Goal: Information Seeking & Learning: Learn about a topic

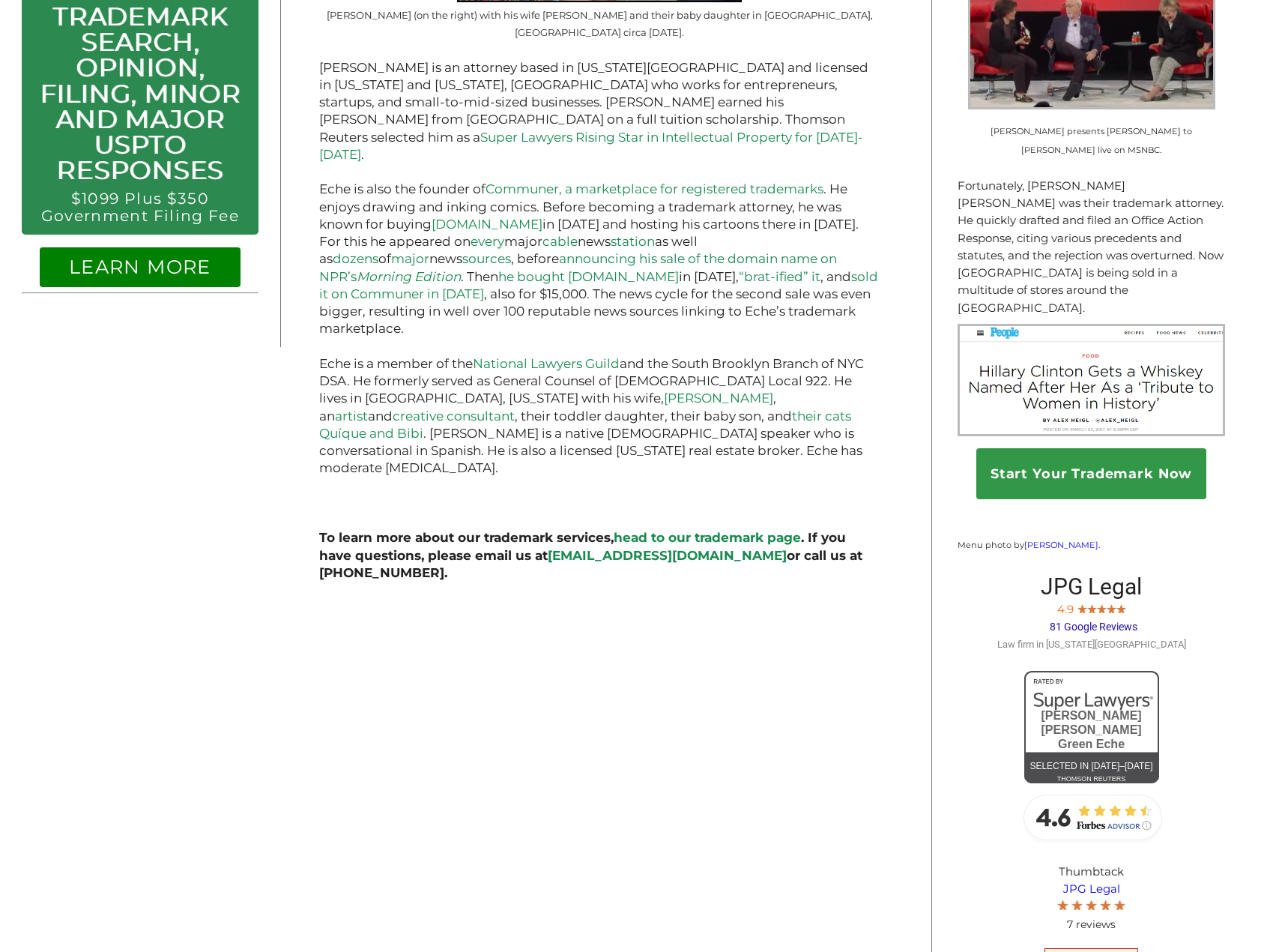
scroll to position [1145, 0]
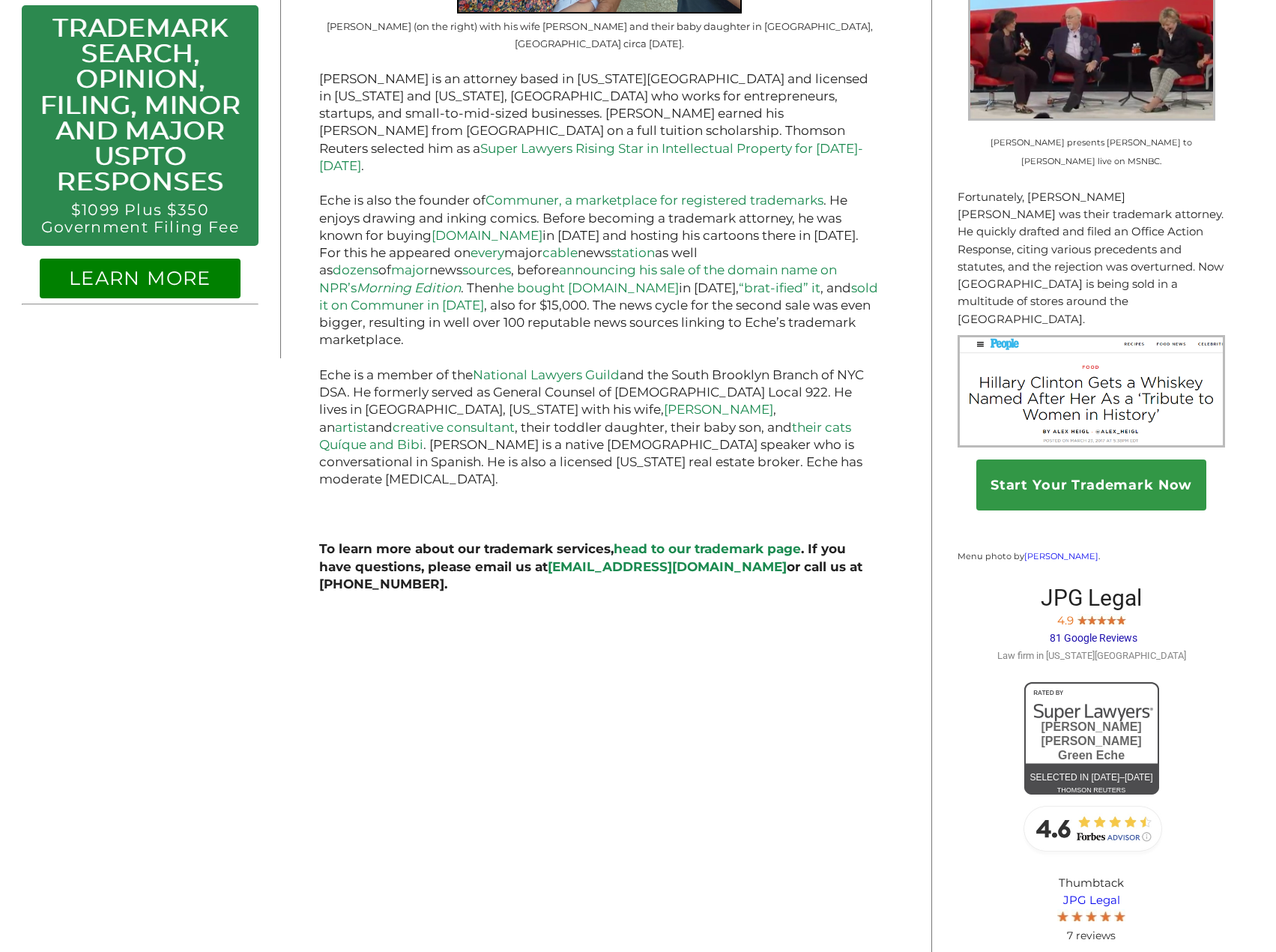
click at [733, 541] on link "head to our trademark page" at bounding box center [707, 548] width 187 height 15
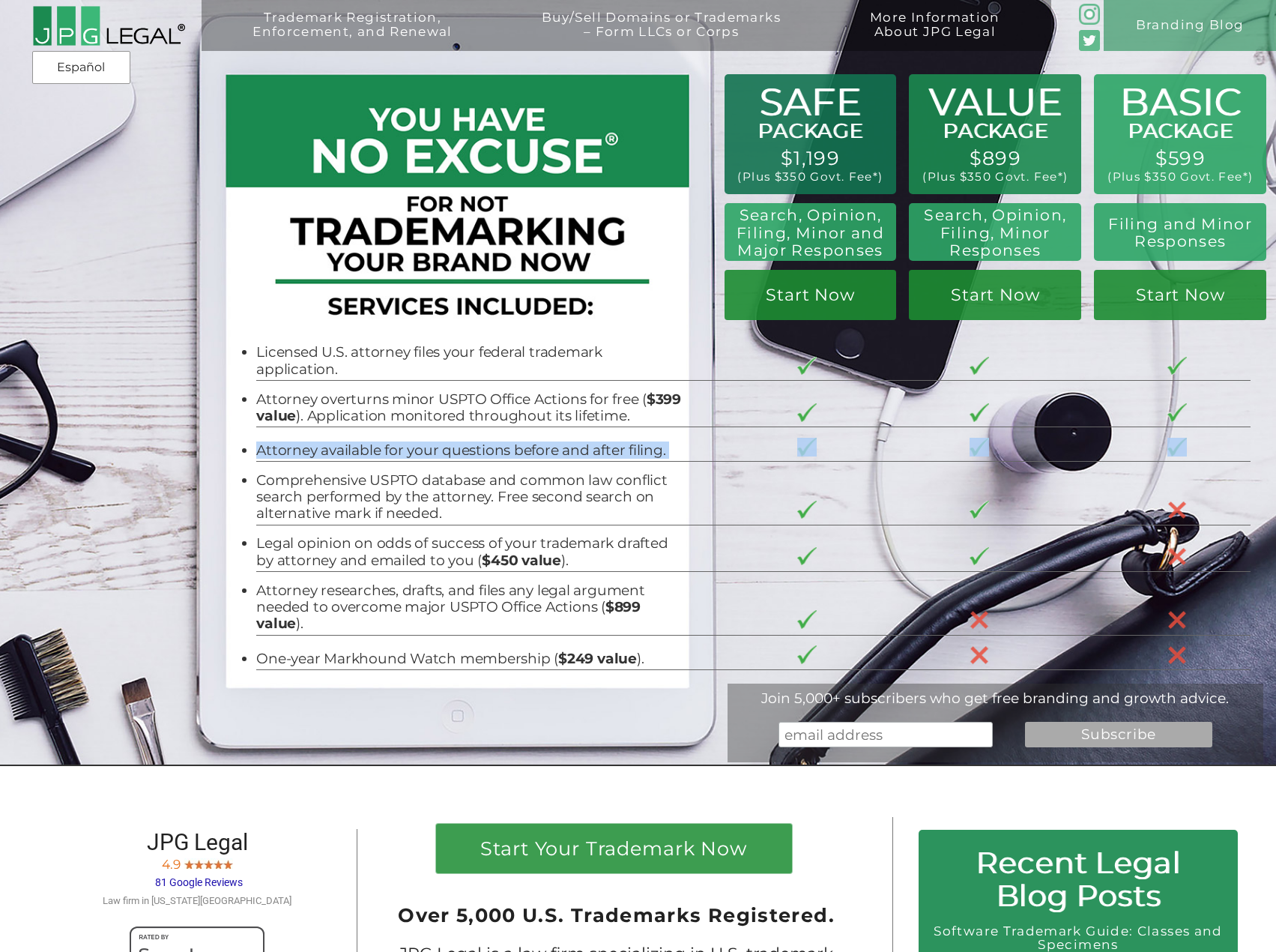
click at [637, 420] on tbody "Licensed U.S. attorney files your federal trademark application. Attorney overt…" at bounding box center [753, 502] width 995 height 336
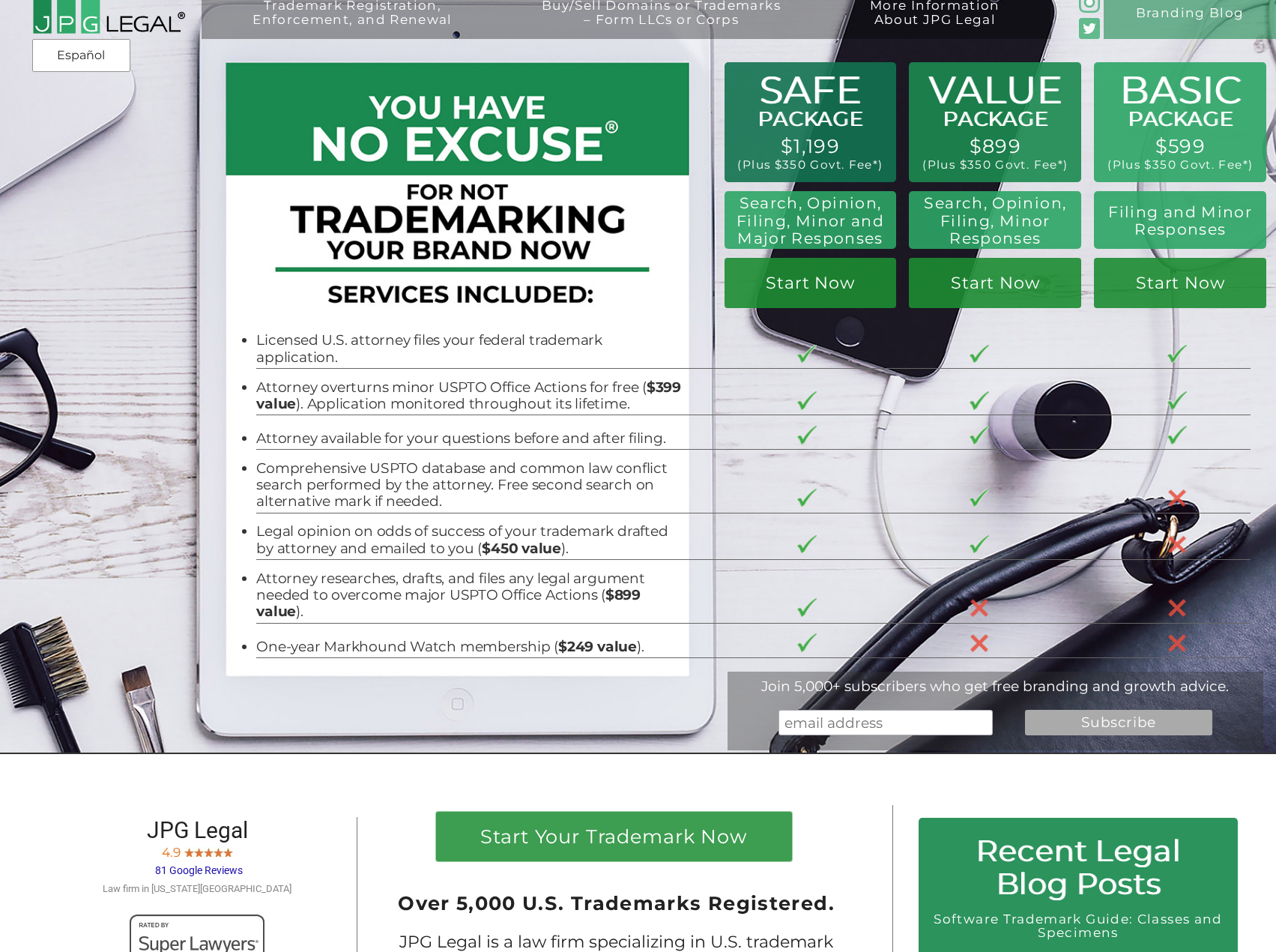
drag, startPoint x: 629, startPoint y: 404, endPoint x: 678, endPoint y: 416, distance: 50.4
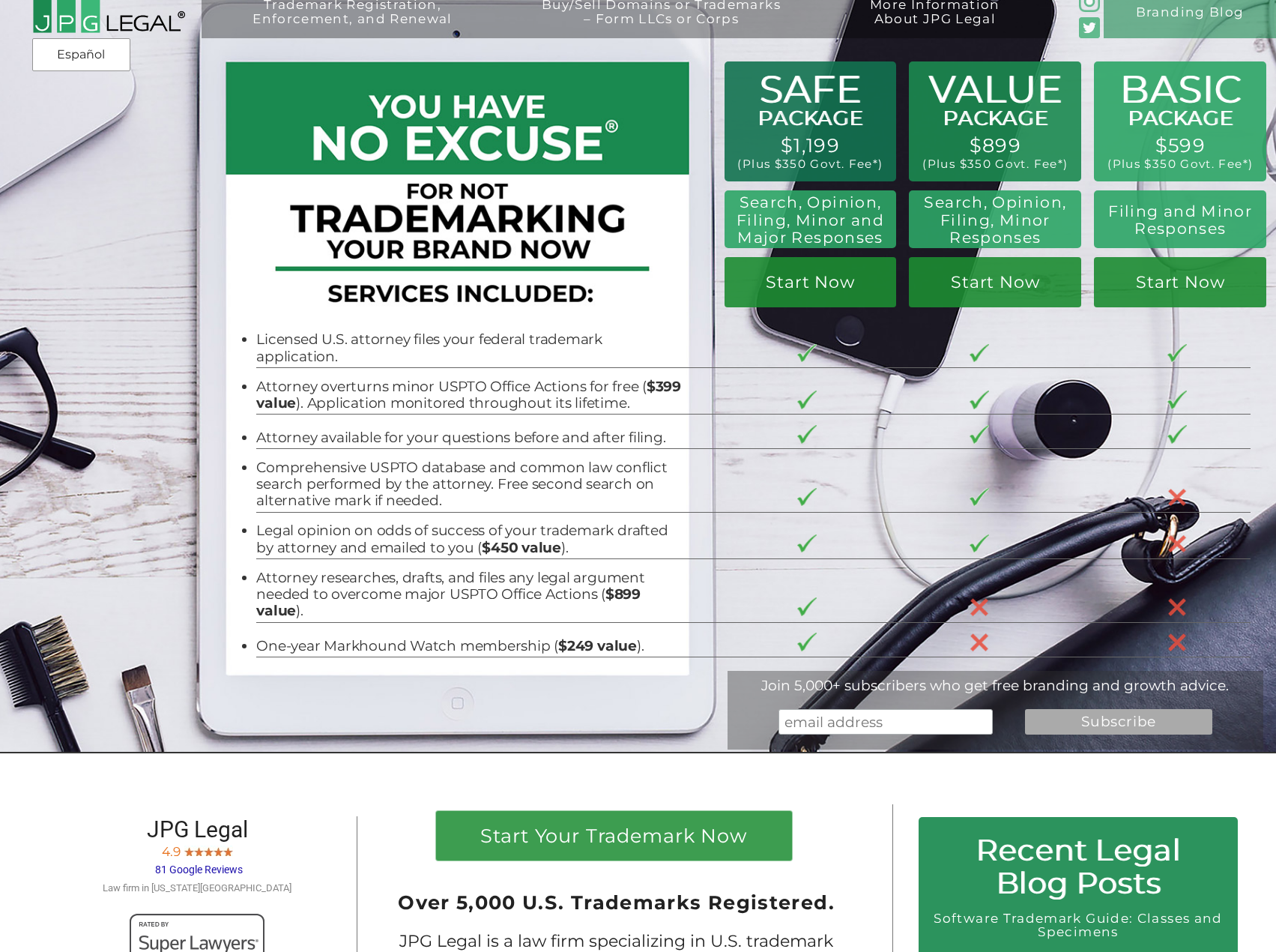
drag, startPoint x: 812, startPoint y: 216, endPoint x: 865, endPoint y: 207, distance: 53.8
click at [859, 210] on div "Trademark Registration, Enforcement, and Renewal File a Trademark Application T…" at bounding box center [638, 102] width 1276 height 230
click at [865, 207] on div "Trademark Registration, Enforcement, and Renewal File a Trademark Application T…" at bounding box center [638, 102] width 1276 height 230
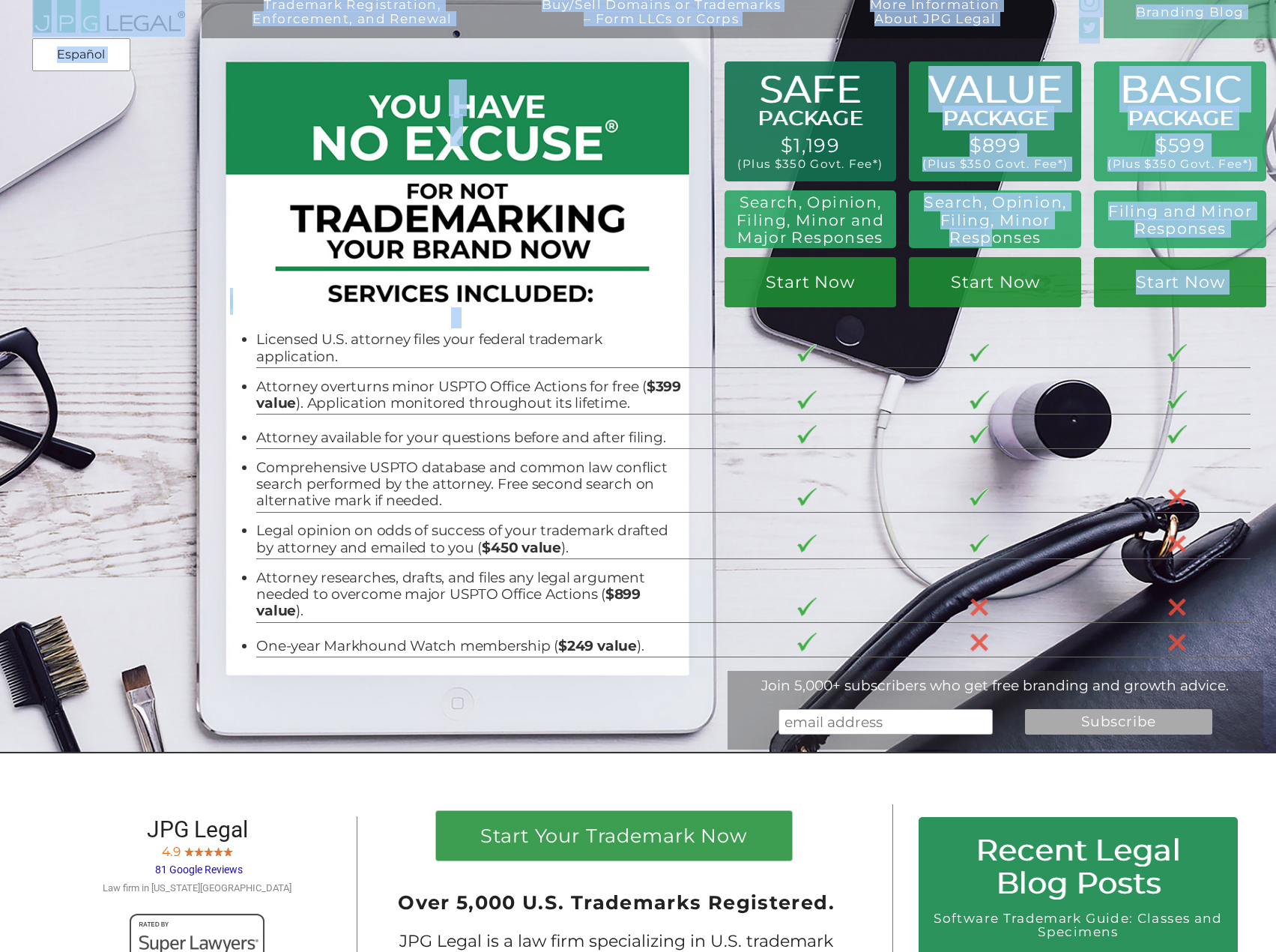
drag, startPoint x: 991, startPoint y: 215, endPoint x: 990, endPoint y: 236, distance: 21.0
click at [990, 25] on div "Trademark Registration, Enforcement, and Renewal File a Trademark Application T…" at bounding box center [638, 6] width 1276 height 39
click at [991, 237] on h2 "Search, Opinion, Filing, Minor Responses" at bounding box center [996, 220] width 152 height 54
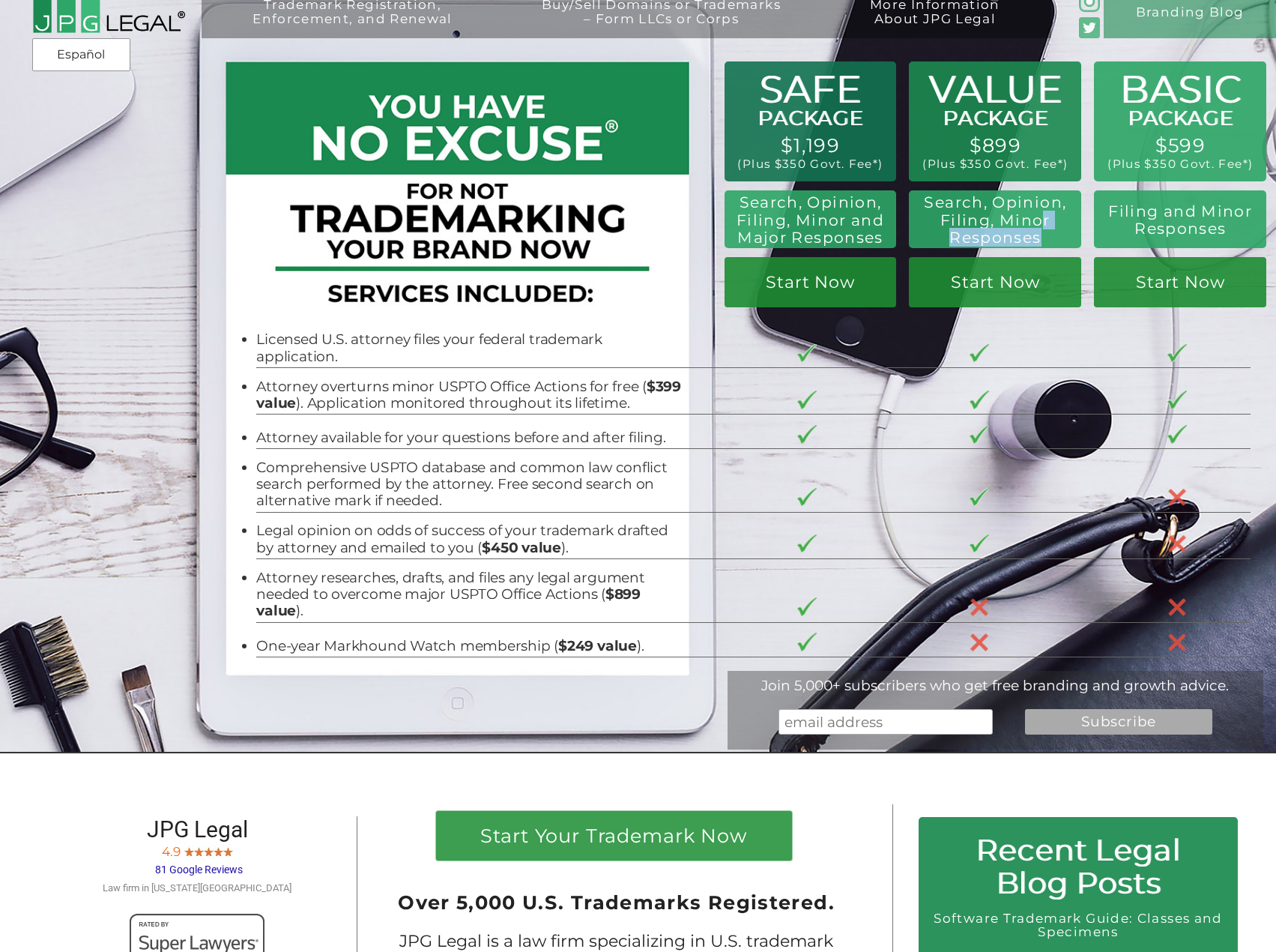
drag, startPoint x: 1040, startPoint y: 246, endPoint x: 1039, endPoint y: 229, distance: 17.0
click at [1039, 229] on h2 "Search, Opinion, Filing, Minor Responses" at bounding box center [996, 220] width 152 height 54
click at [1044, 231] on h2 "Search, Opinion, Filing, Minor Responses" at bounding box center [996, 220] width 152 height 54
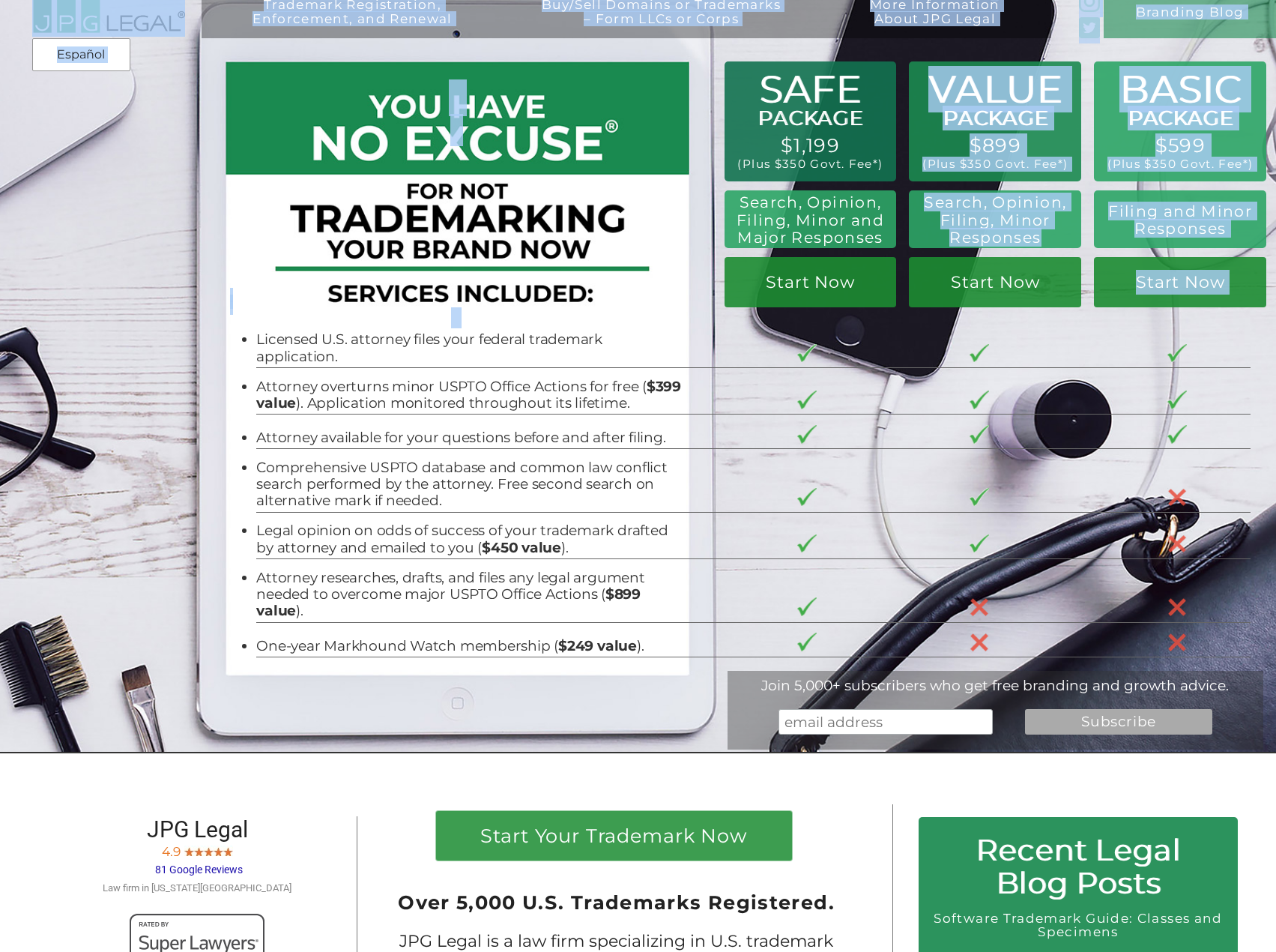
drag, startPoint x: 1050, startPoint y: 232, endPoint x: 951, endPoint y: 206, distance: 102.4
click at [951, 25] on div "Trademark Registration, Enforcement, and Renewal File a Trademark Application T…" at bounding box center [638, 6] width 1276 height 39
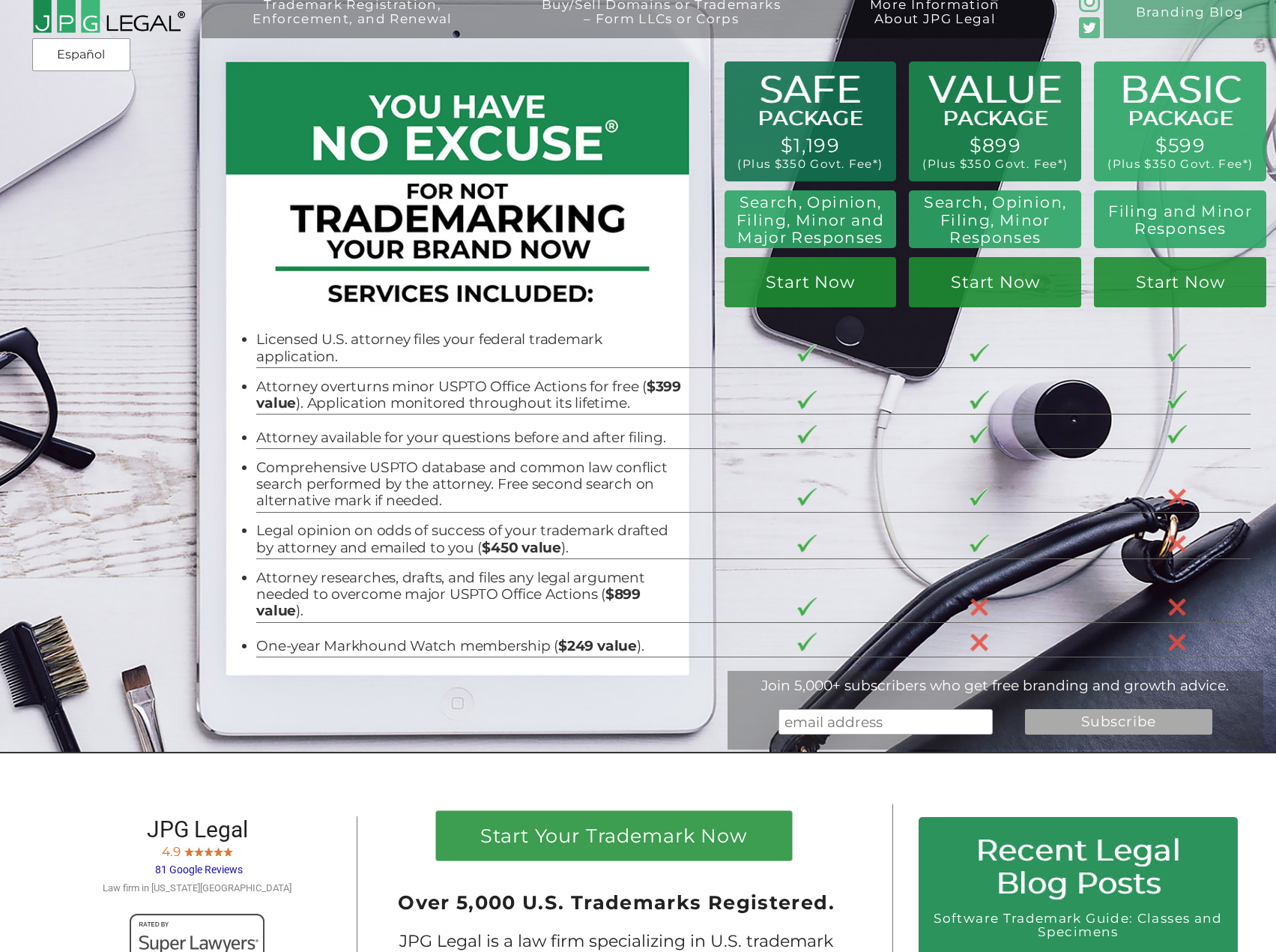
click at [951, 206] on div "Trademark Registration, Enforcement, and Renewal File a Trademark Application T…" at bounding box center [638, 102] width 1276 height 230
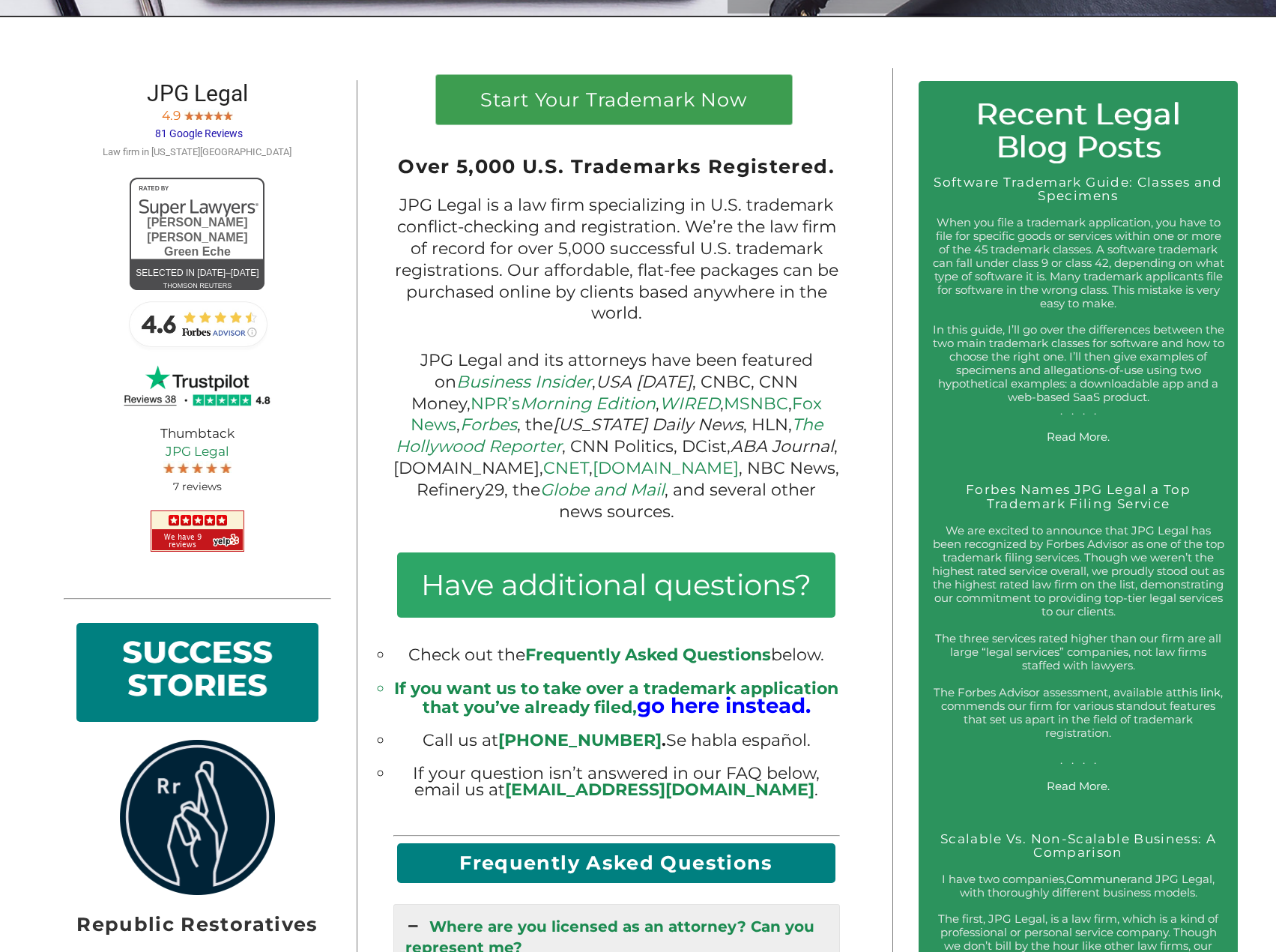
scroll to position [762, 0]
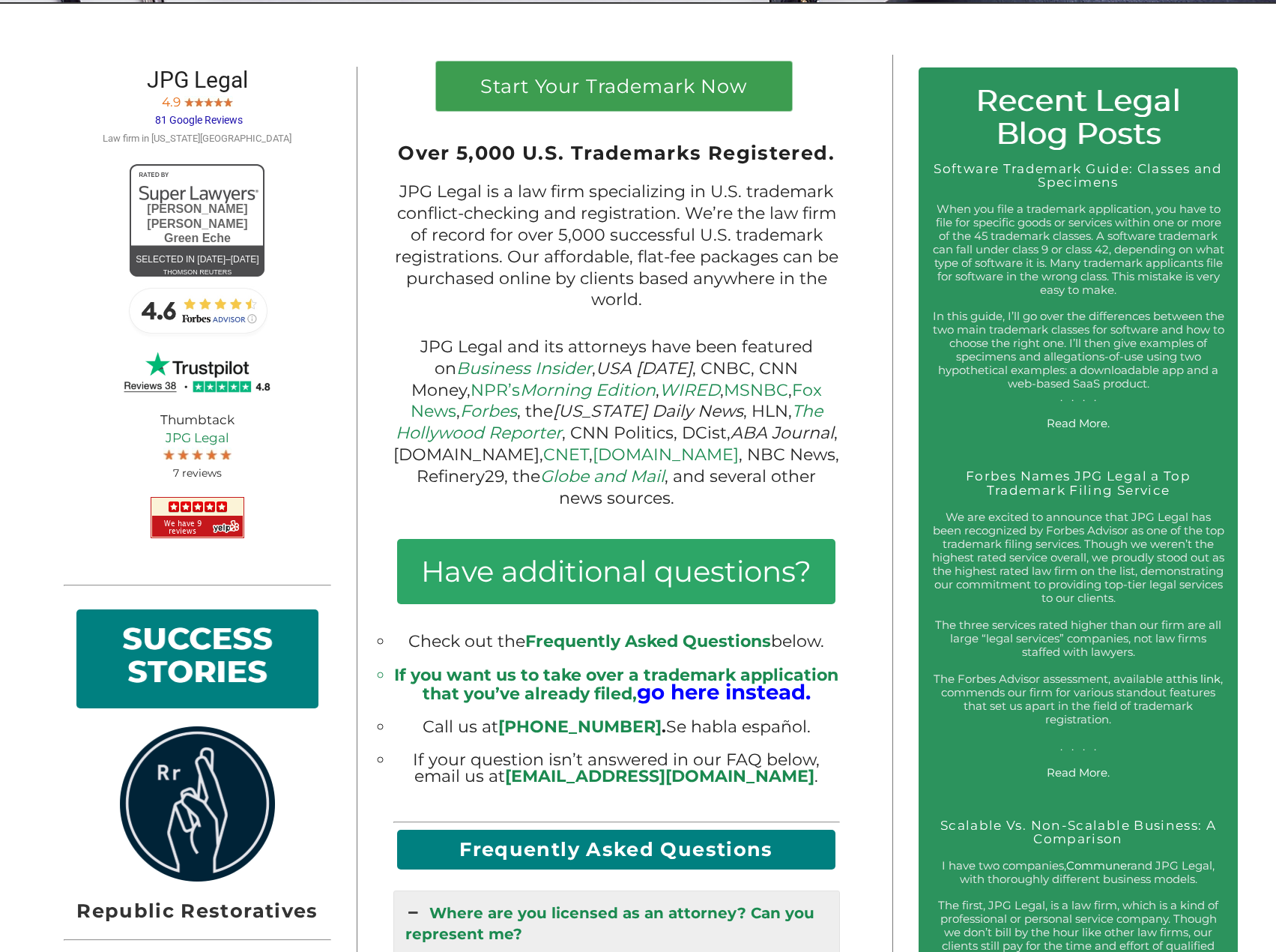
click at [750, 679] on big "go here instead." at bounding box center [724, 691] width 174 height 25
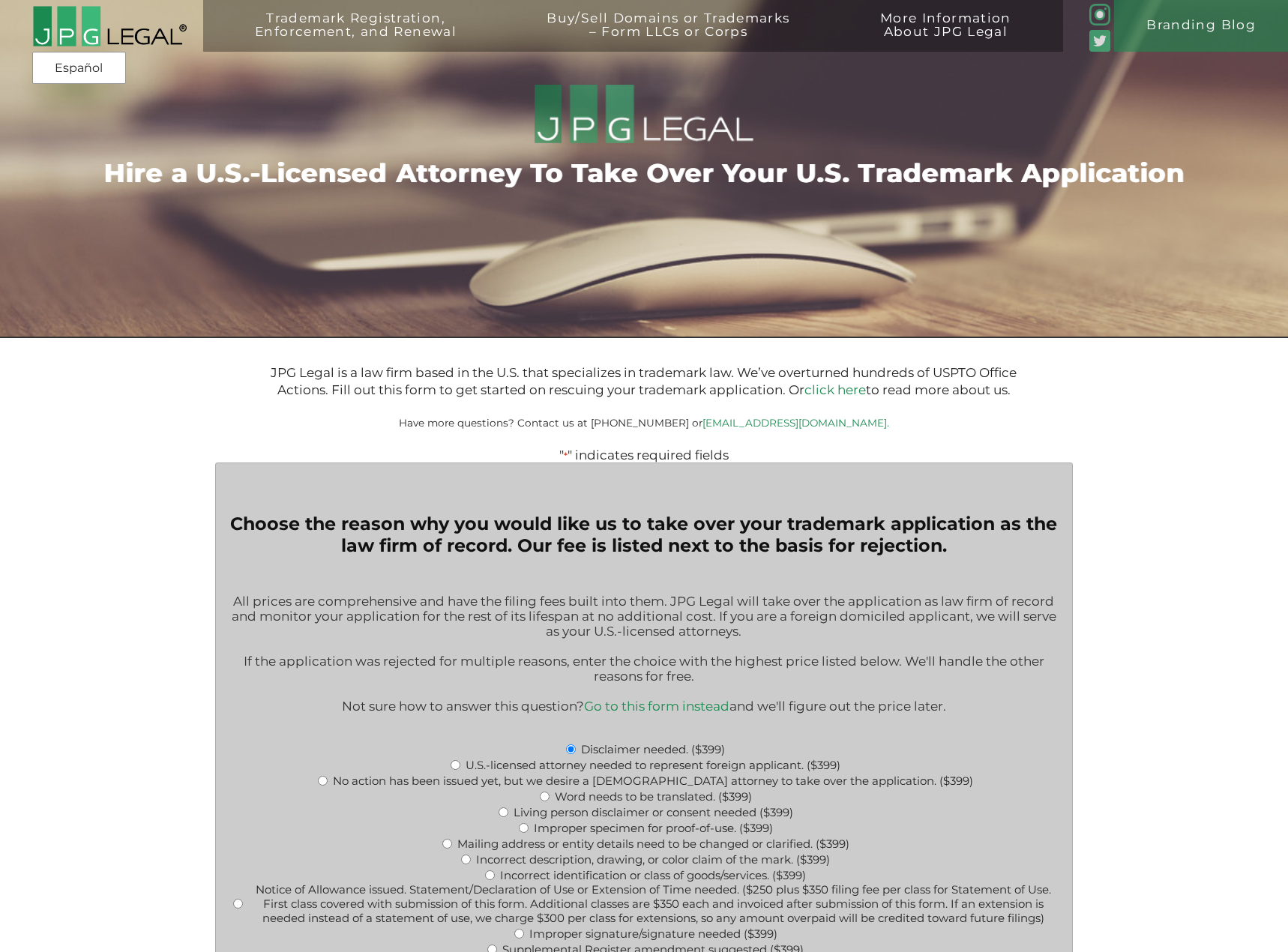
type input "$399.00"
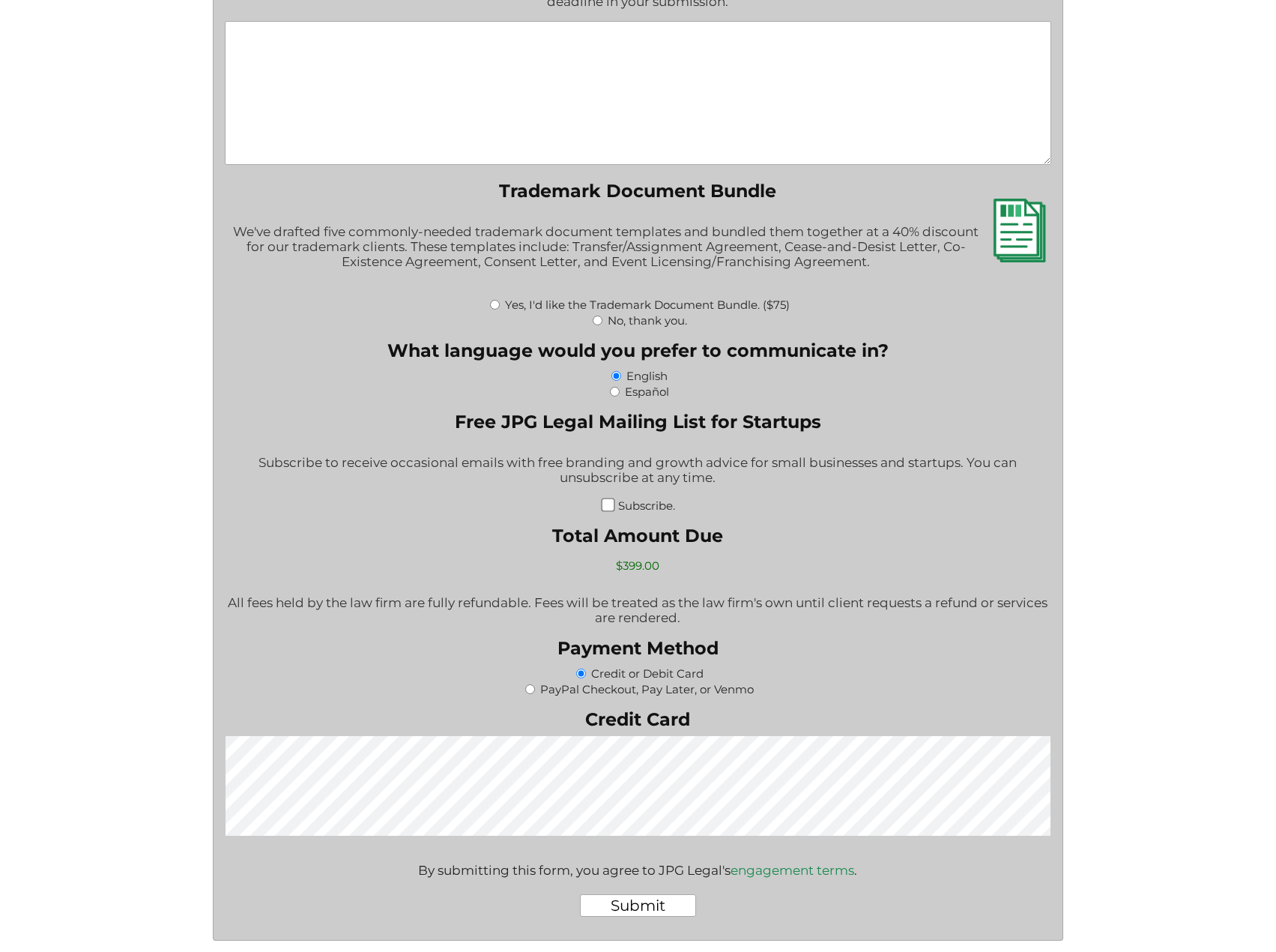
scroll to position [1798, 0]
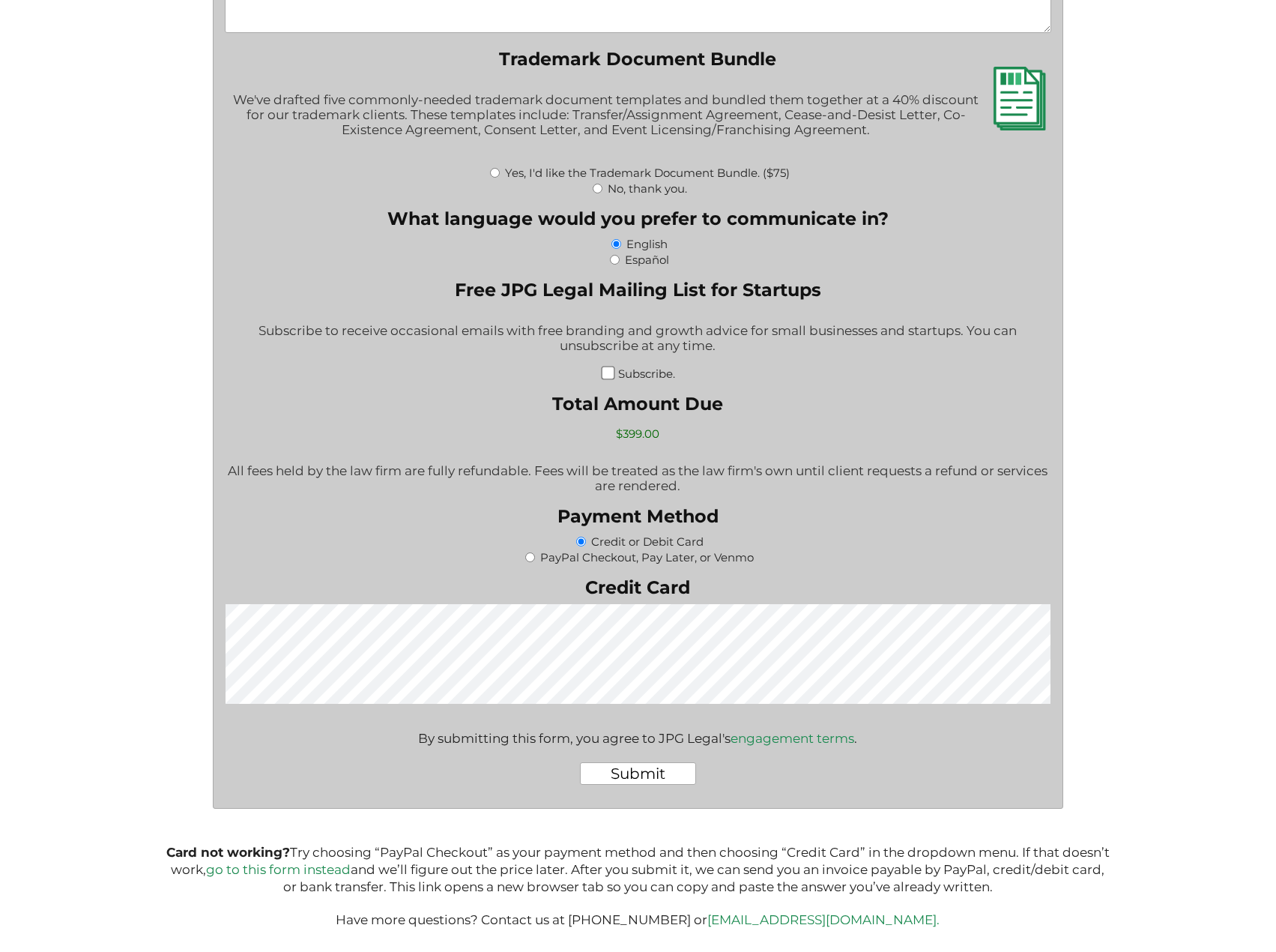
drag, startPoint x: 758, startPoint y: 769, endPoint x: 737, endPoint y: 862, distance: 95.3
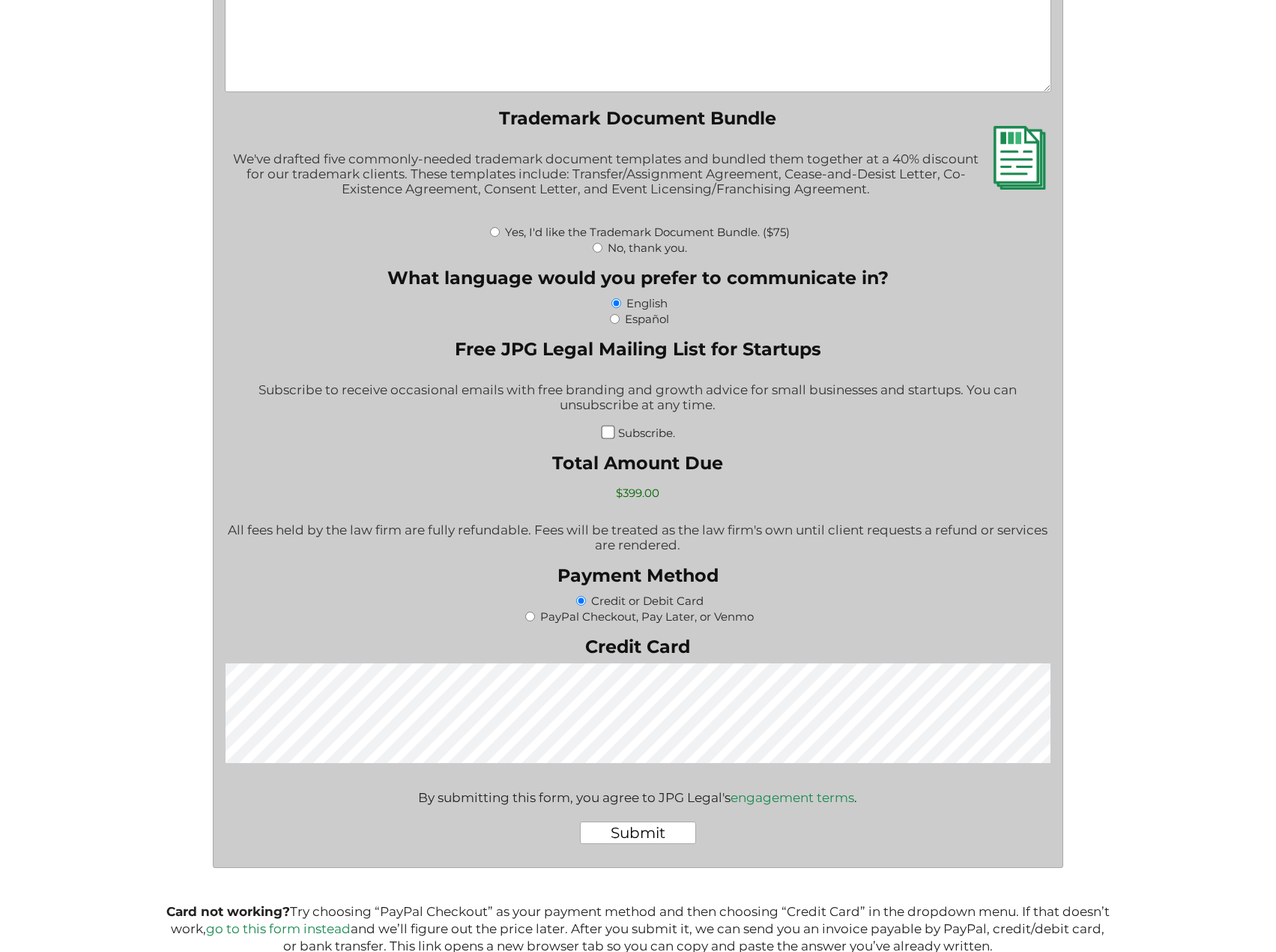
scroll to position [0, 0]
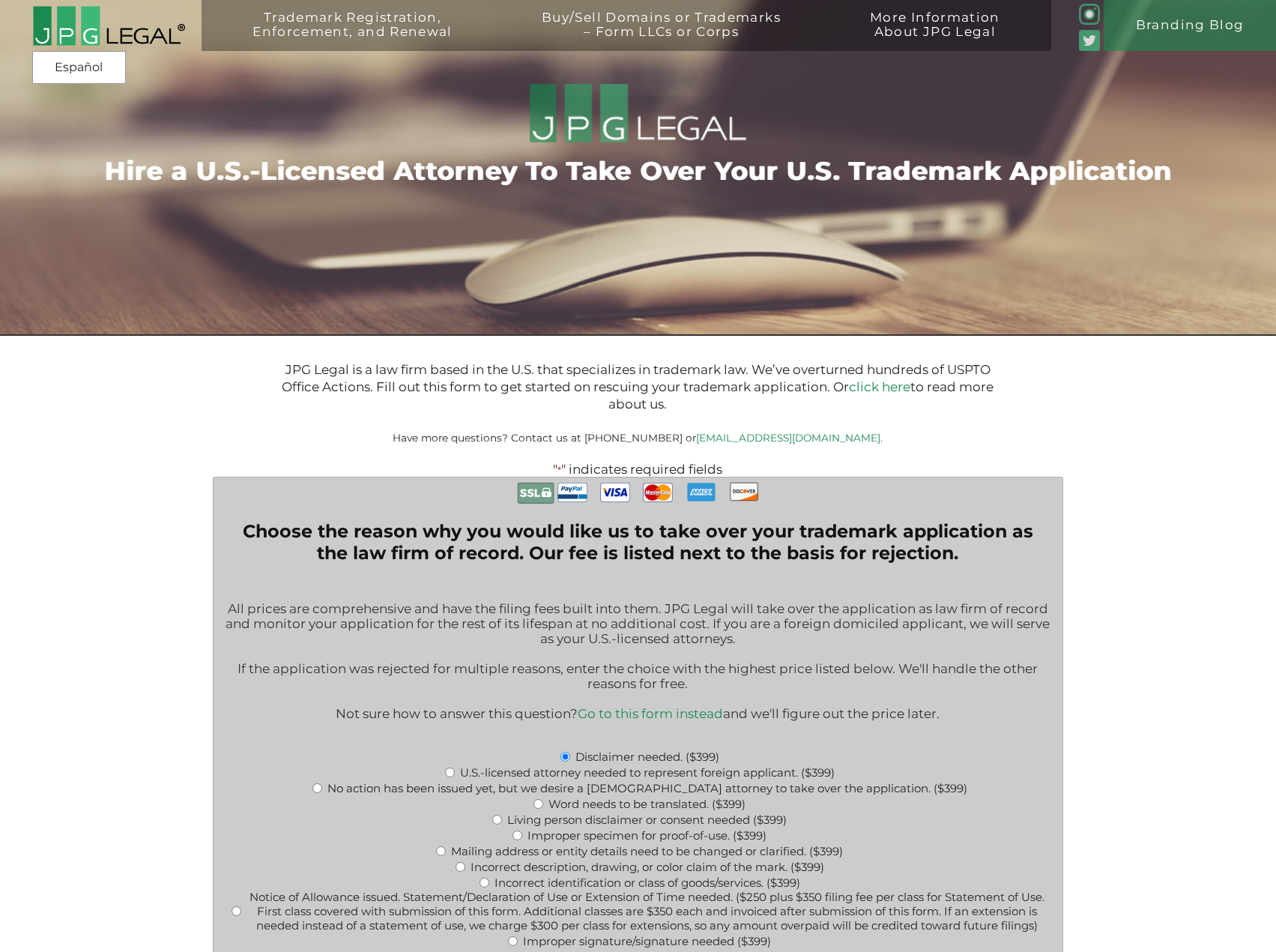
drag, startPoint x: 737, startPoint y: 862, endPoint x: 621, endPoint y: 415, distance: 461.8
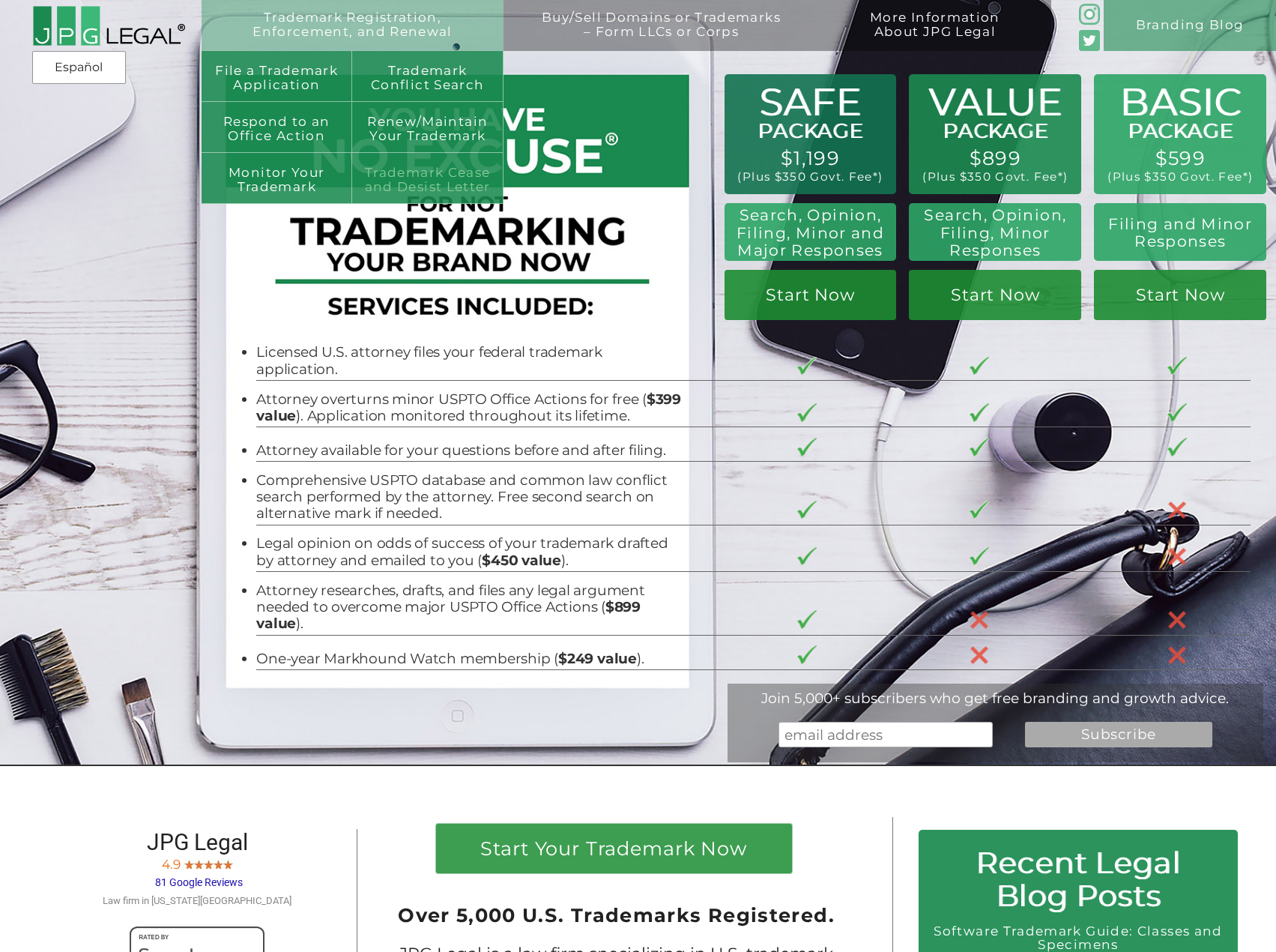
click at [376, 178] on link "Trademark Cease and Desist Letter" at bounding box center [427, 178] width 150 height 51
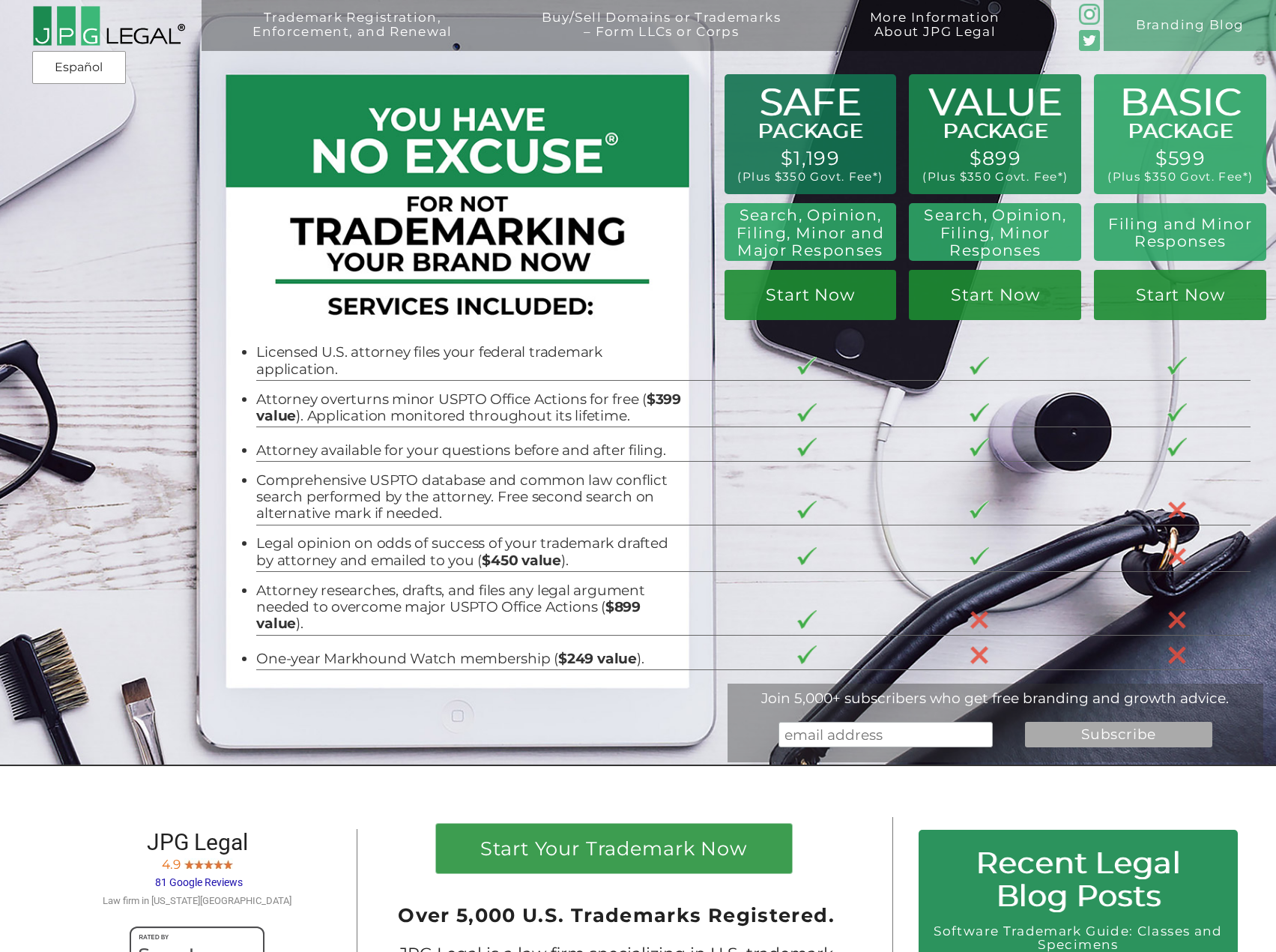
click at [349, 650] on li "One-year Markhound Watch membership ( $249 value )." at bounding box center [471, 658] width 430 height 16
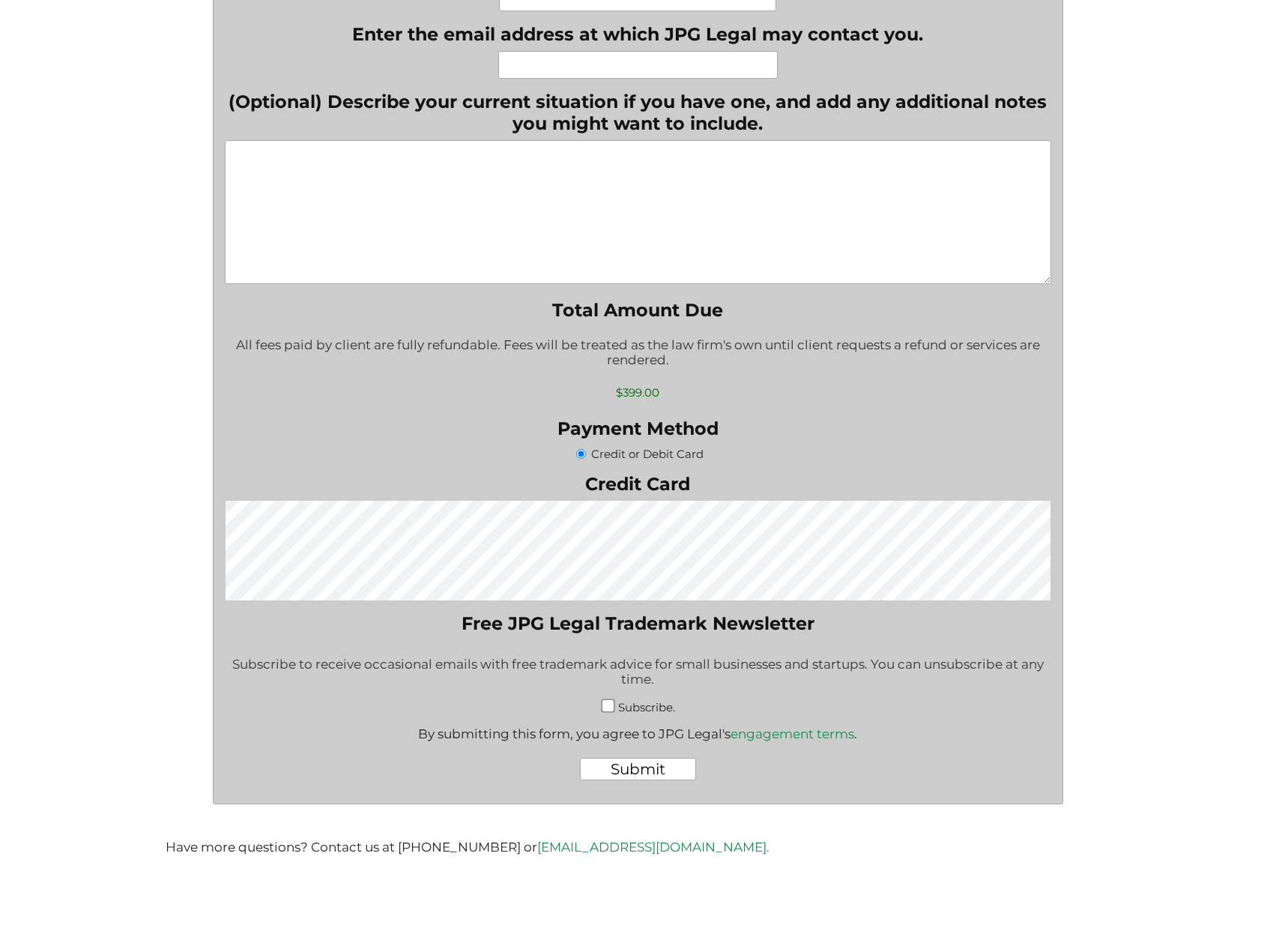
scroll to position [754, 0]
